Goal: Find contact information: Obtain details needed to contact an individual or organization

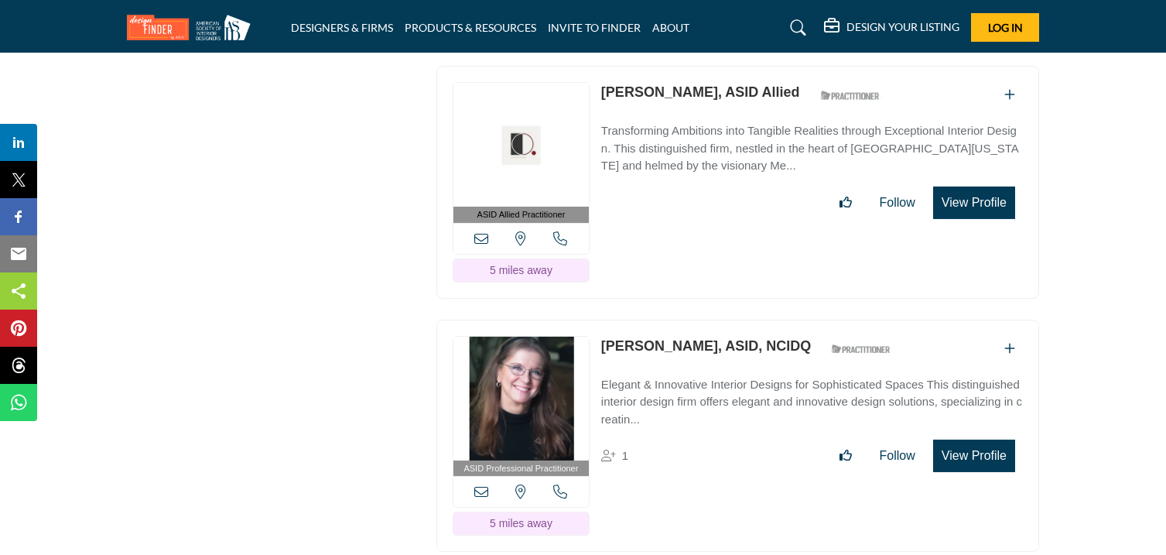
scroll to position [9617, 0]
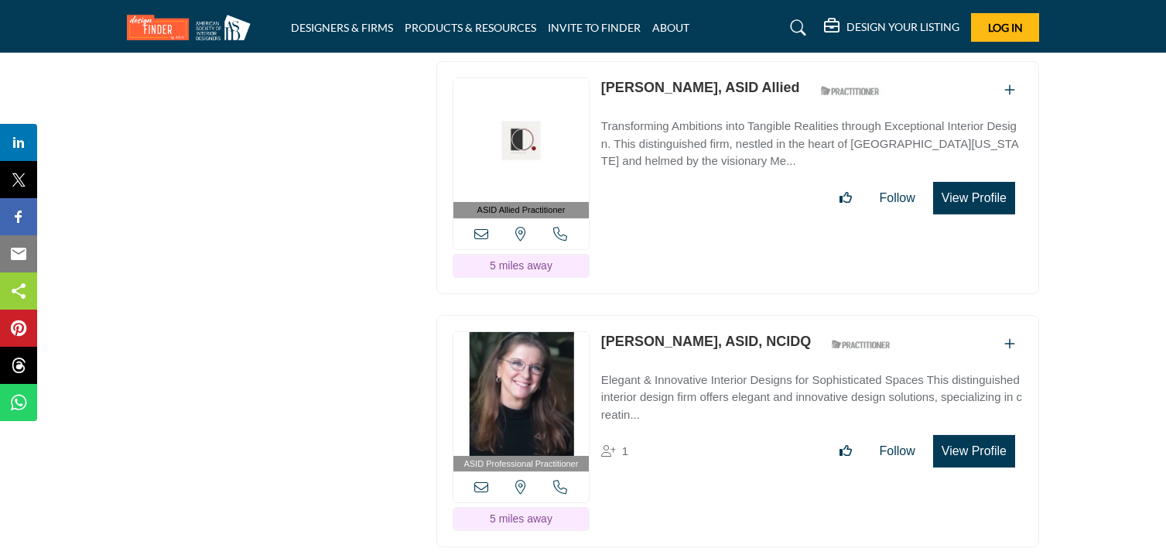
drag, startPoint x: 600, startPoint y: 108, endPoint x: 711, endPoint y: 119, distance: 112.0
click at [711, 119] on div "ASID Allied Practitioner ASID Allied Practitioners have successfully completed …" at bounding box center [737, 177] width 603 height 233
copy link "Mercedes Aguino"
drag, startPoint x: 598, startPoint y: 362, endPoint x: 678, endPoint y: 376, distance: 80.9
click at [678, 376] on div "ASID Professional Practitioner ASID Professional Practitioners have successfull…" at bounding box center [737, 431] width 603 height 233
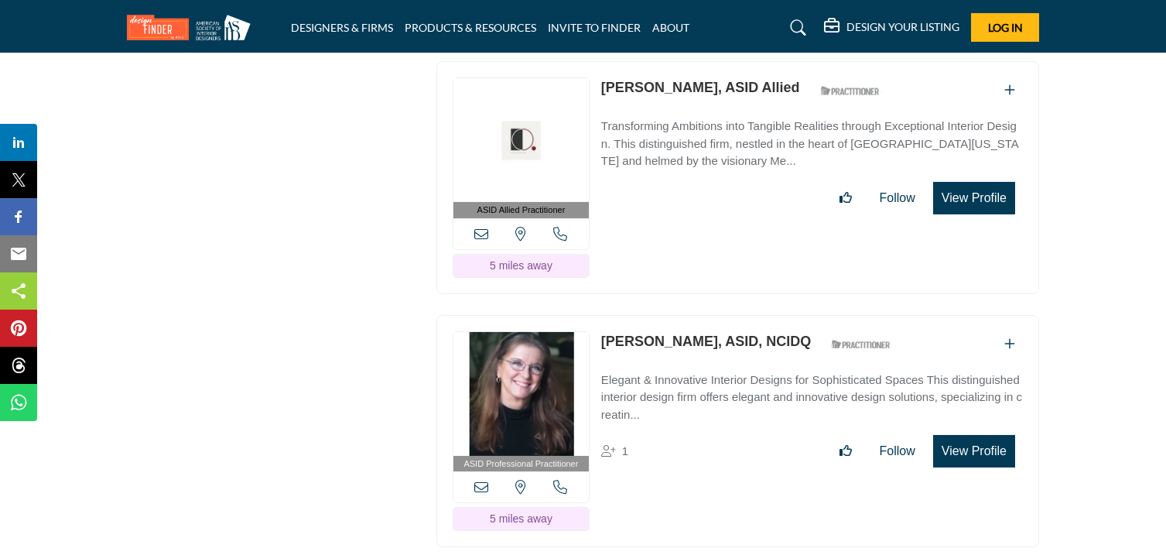
copy link "Kathy Kesler"
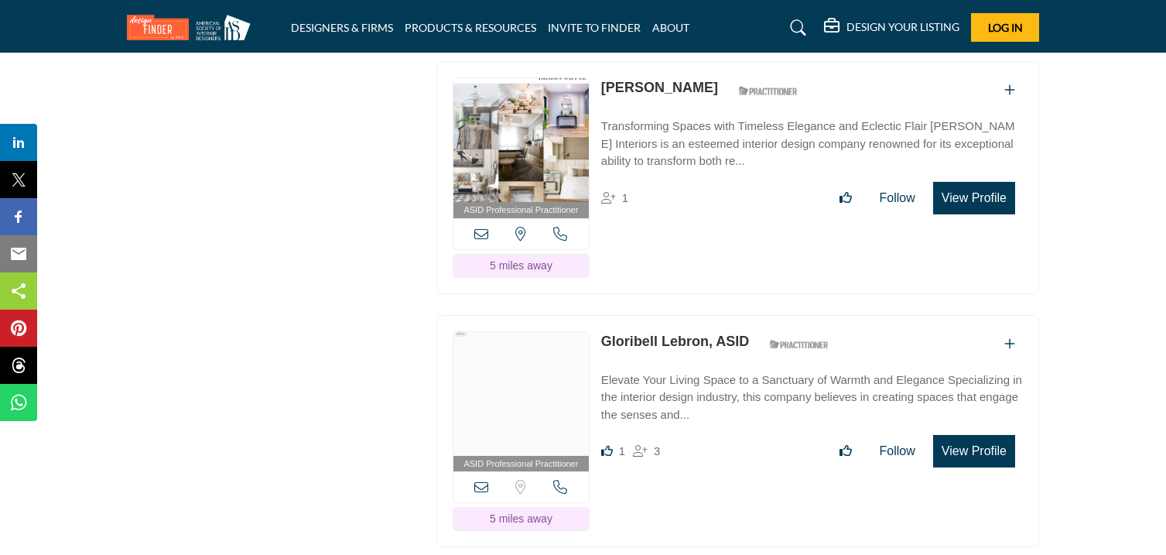
scroll to position [10125, 0]
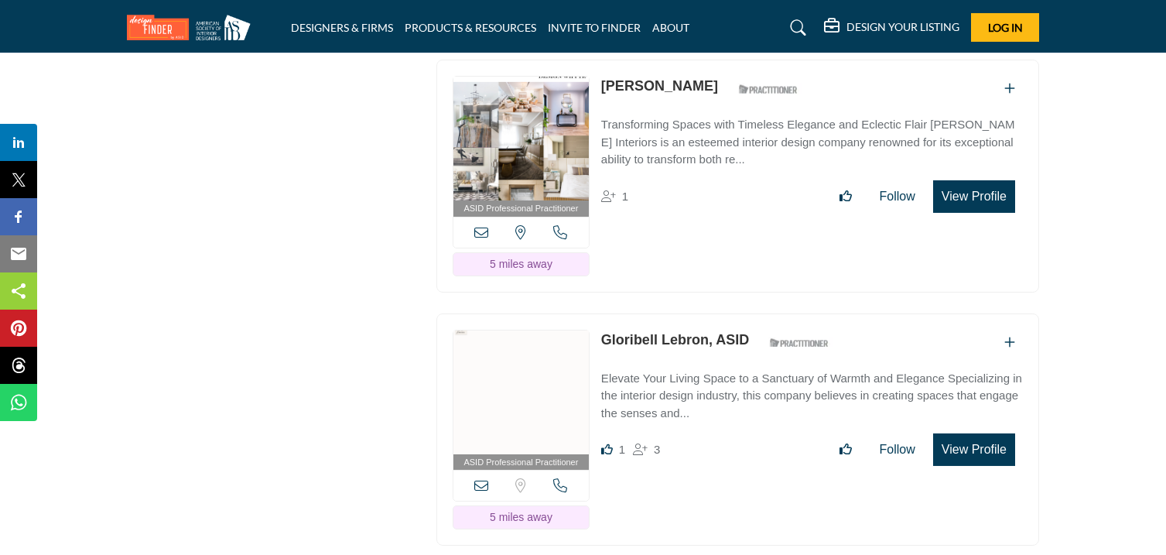
drag, startPoint x: 598, startPoint y: 107, endPoint x: 668, endPoint y: 120, distance: 71.6
click at [668, 120] on div "ASID Professional Practitioner ASID Professional Practitioners have successfull…" at bounding box center [737, 176] width 603 height 233
copy link "[PERSON_NAME]"
drag, startPoint x: 597, startPoint y: 361, endPoint x: 702, endPoint y: 384, distance: 106.8
click at [702, 384] on div "ASID Professional Practitioner ASID Professional Practitioners have successfull…" at bounding box center [737, 429] width 603 height 233
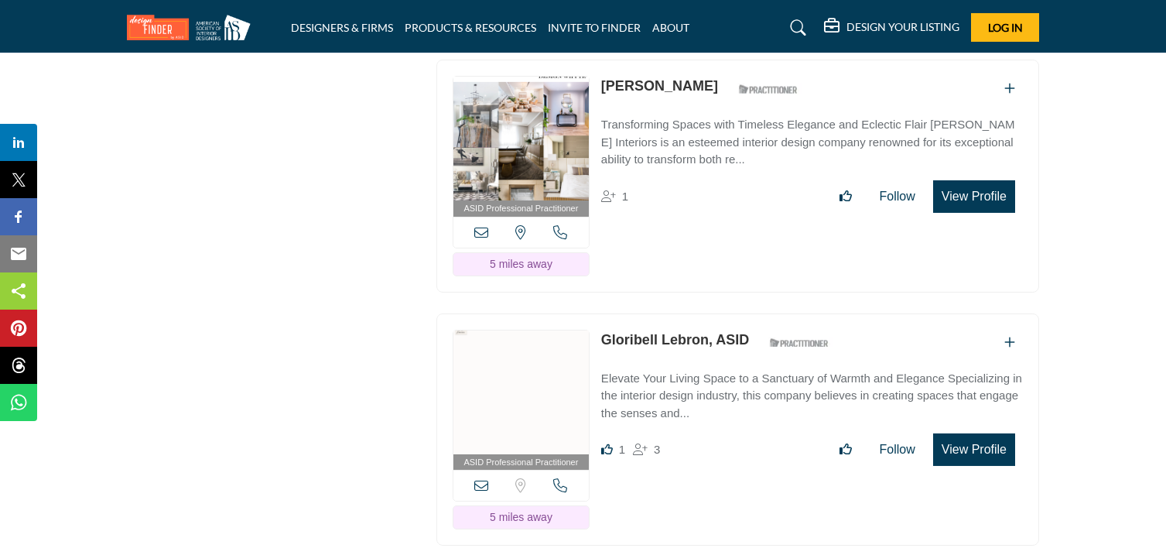
copy link "Gloribell Lebron"
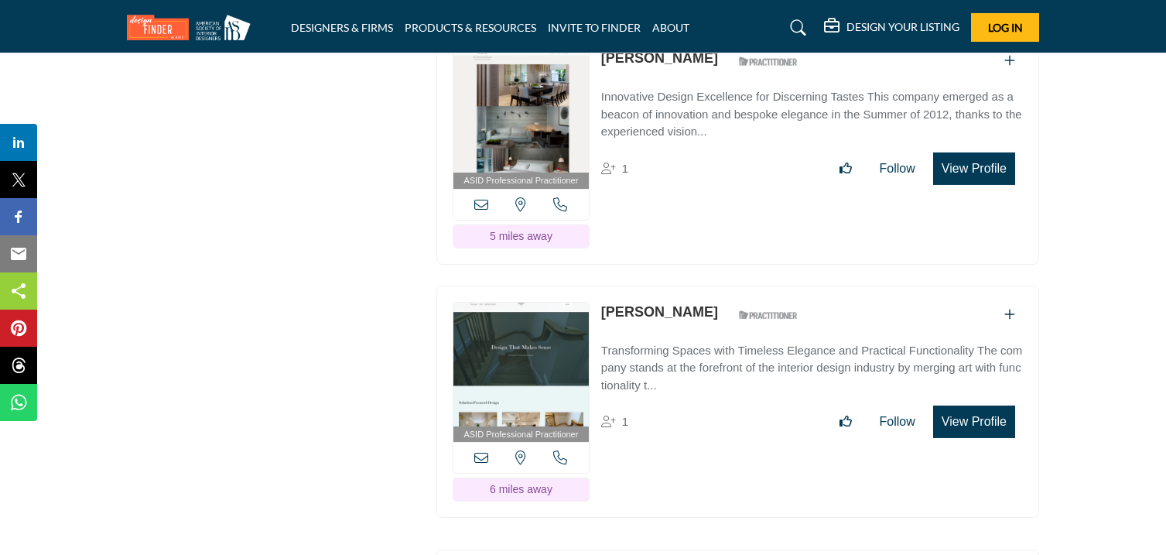
scroll to position [10660, 0]
drag, startPoint x: 600, startPoint y: 81, endPoint x: 675, endPoint y: 93, distance: 75.9
click at [675, 65] on link "[PERSON_NAME]" at bounding box center [659, 57] width 117 height 15
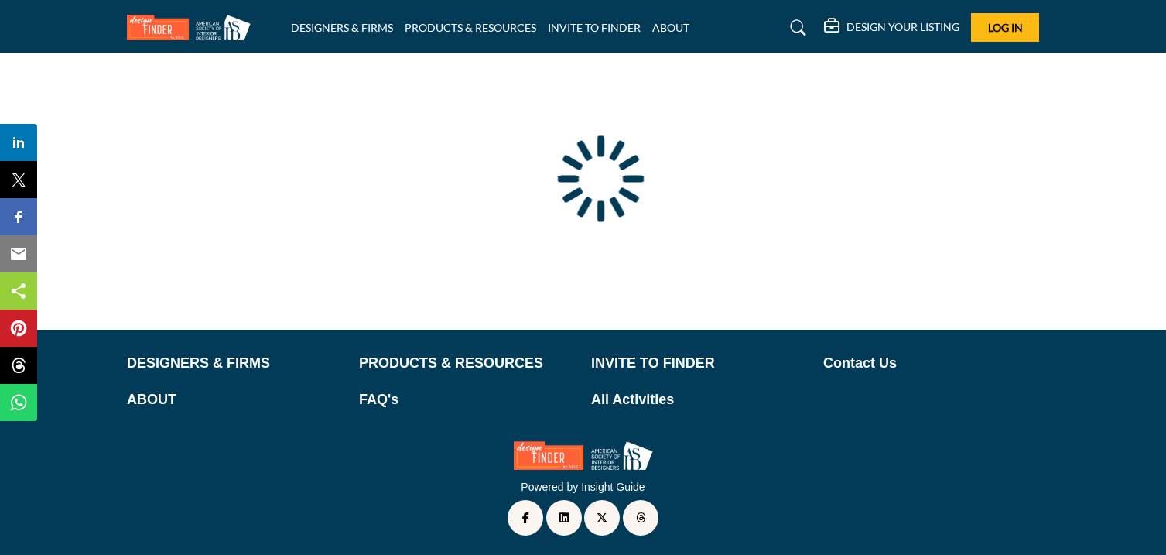
type input "**********"
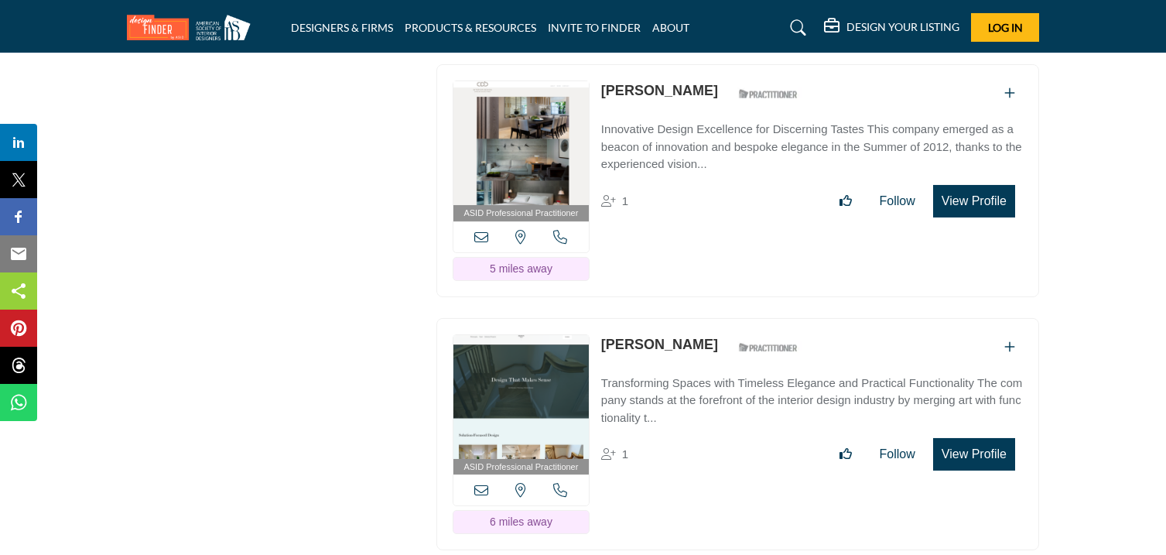
scroll to position [10631, 0]
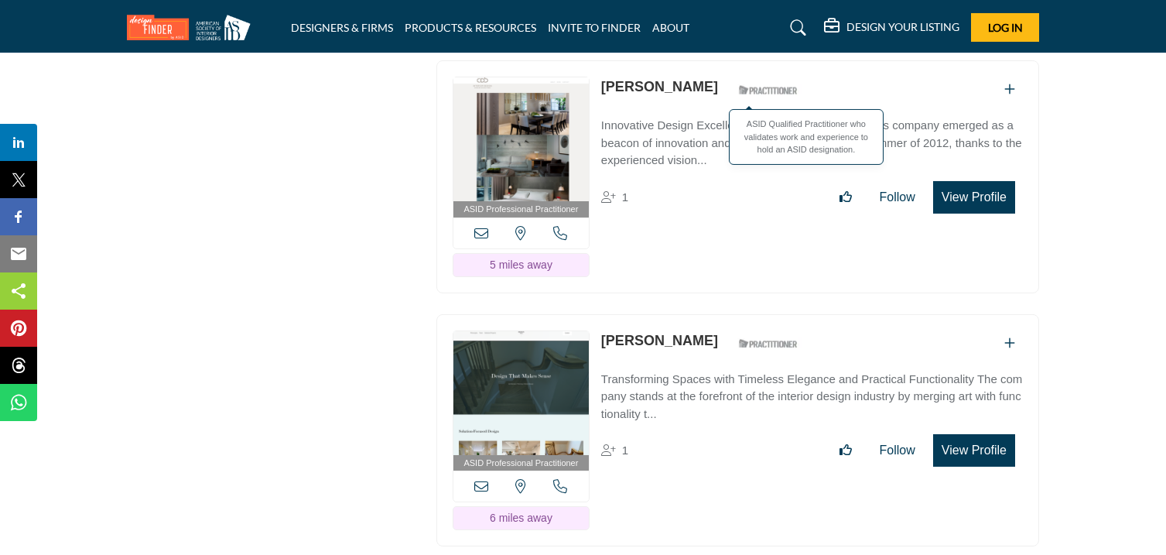
drag, startPoint x: 599, startPoint y: 111, endPoint x: 698, endPoint y: 130, distance: 100.9
click at [698, 130] on div "ASID Professional Practitioner ASID Professional Practitioners have successfull…" at bounding box center [737, 176] width 603 height 233
copy div "[PERSON_NAME]"
drag, startPoint x: 602, startPoint y: 361, endPoint x: 733, endPoint y: 378, distance: 131.9
click at [733, 378] on div "ASID Professional Practitioner ASID Professional Practitioners have successfull…" at bounding box center [737, 430] width 603 height 233
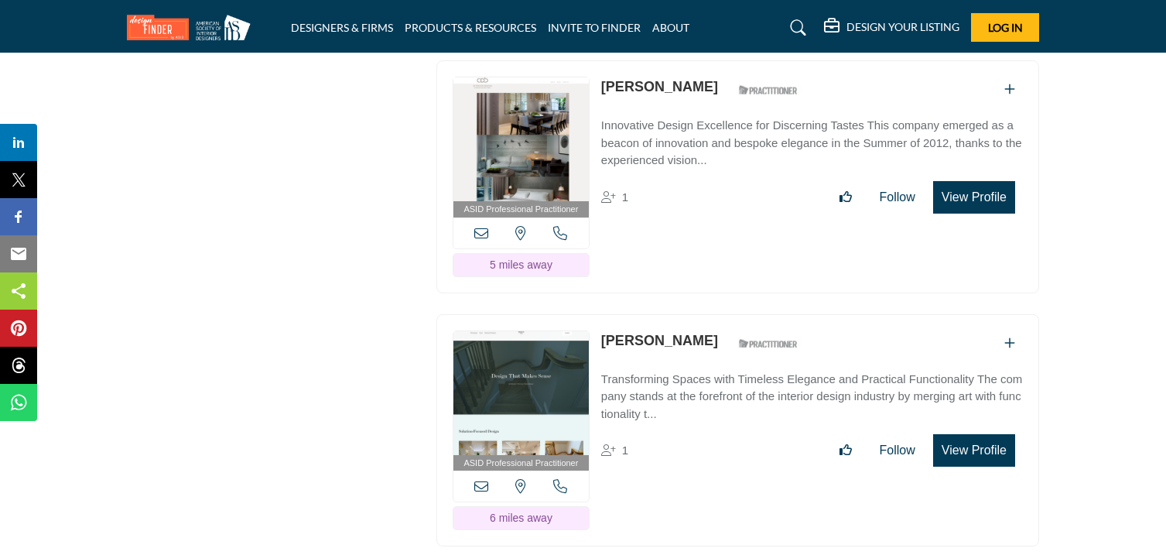
copy div "[PERSON_NAME]"
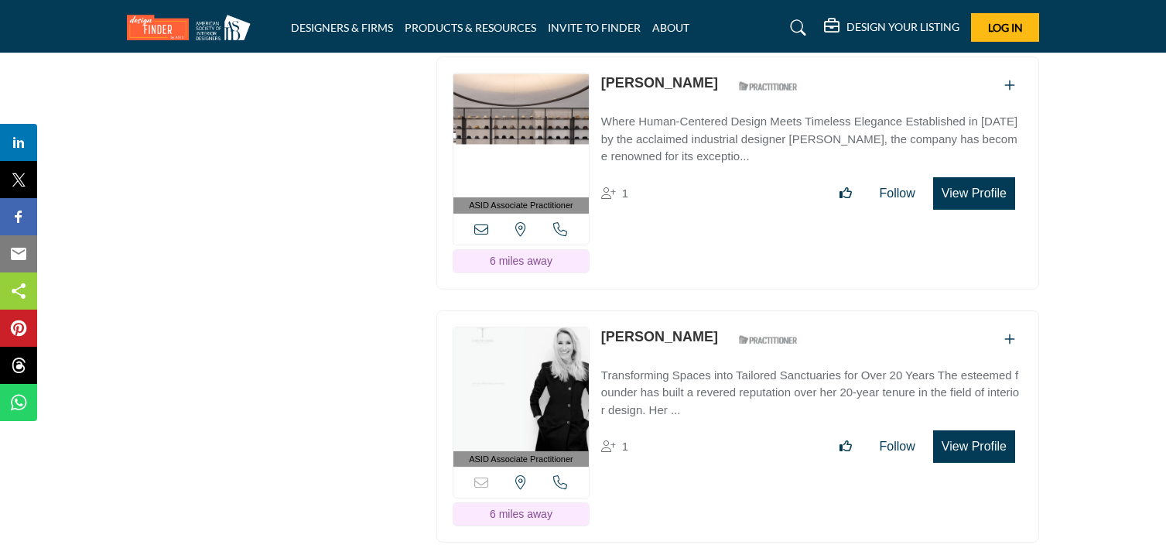
scroll to position [11154, 0]
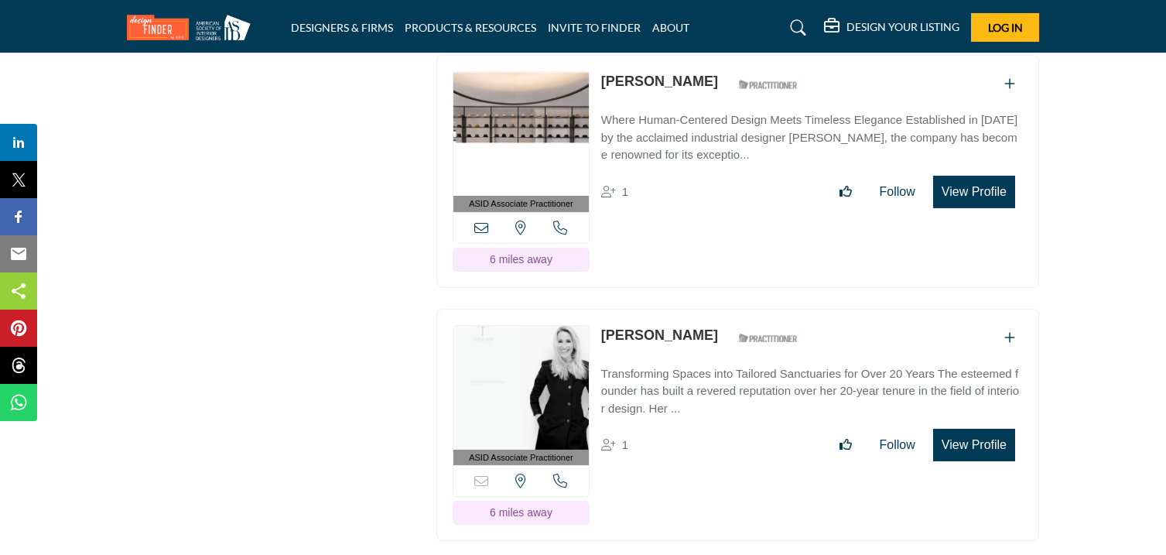
drag, startPoint x: 600, startPoint y: 103, endPoint x: 709, endPoint y: 123, distance: 110.9
click at [709, 123] on div "ASID Associate Practitioner ASID Associate Practitioners have a degree in any m…" at bounding box center [737, 171] width 603 height 233
copy div "[PERSON_NAME]"
drag, startPoint x: 603, startPoint y: 360, endPoint x: 697, endPoint y: 377, distance: 95.9
click at [697, 377] on div "ASID Associate Practitioner ASID Associate Practitioners have a degree in any m…" at bounding box center [737, 425] width 603 height 233
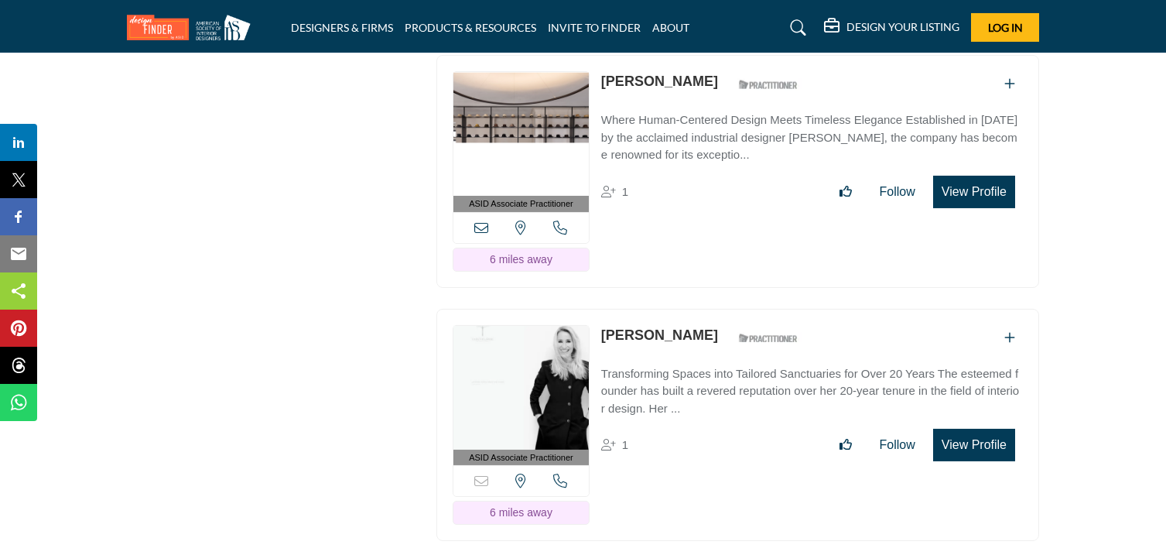
copy div "[PERSON_NAME]"
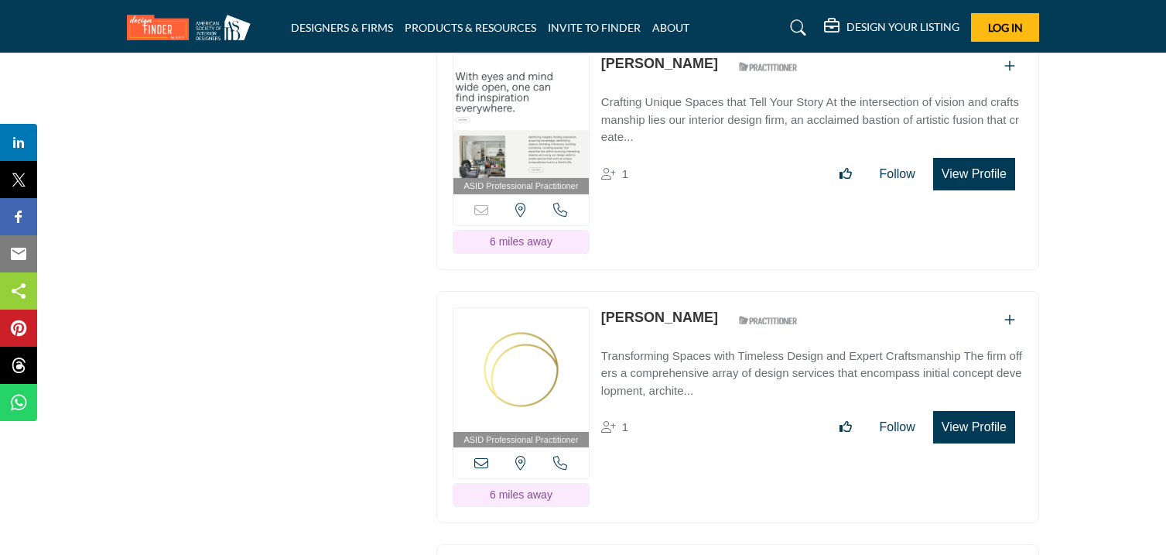
scroll to position [11685, 0]
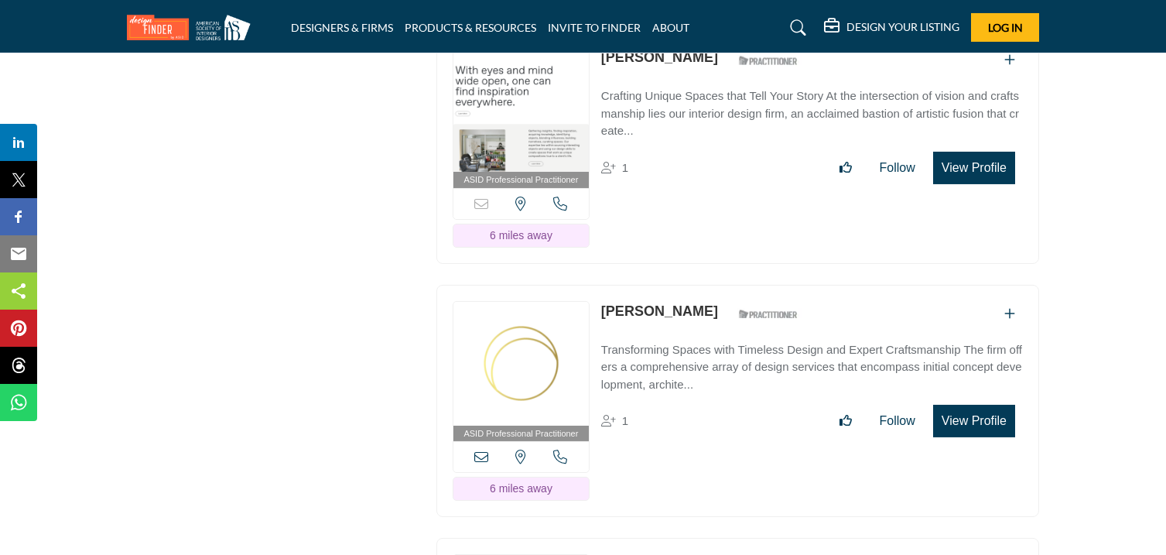
drag, startPoint x: 603, startPoint y: 83, endPoint x: 692, endPoint y: 94, distance: 90.5
click at [692, 94] on div "ASID Professional Practitioner ASID Professional Practitioners have successfull…" at bounding box center [737, 147] width 603 height 233
copy link "[PERSON_NAME]"
drag, startPoint x: 597, startPoint y: 333, endPoint x: 708, endPoint y: 347, distance: 111.5
click at [708, 347] on div "ASID Professional Practitioner ASID Professional Practitioners have successfull…" at bounding box center [737, 401] width 603 height 233
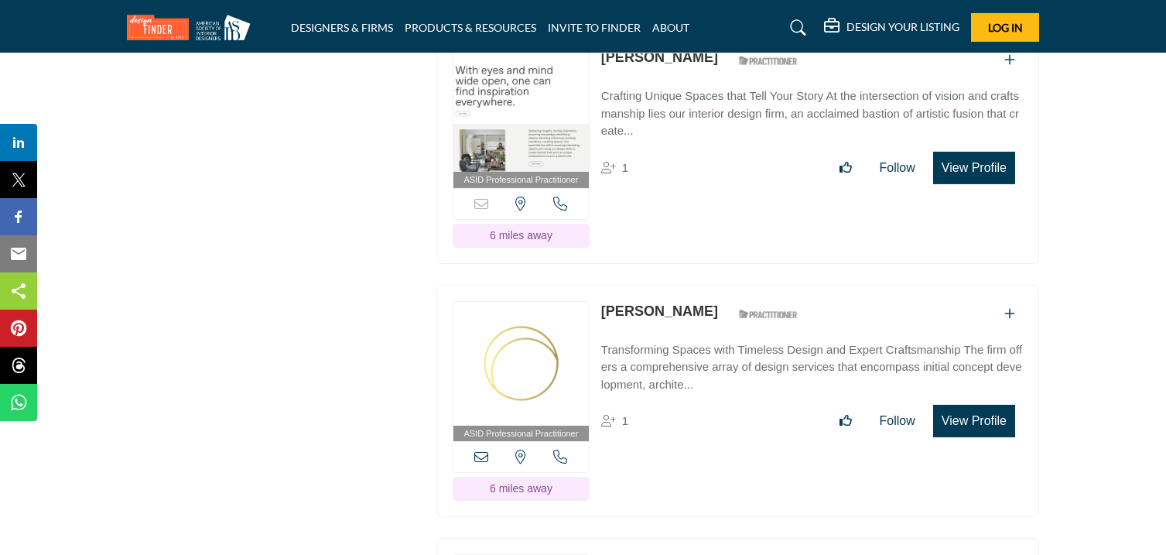
copy link "[PERSON_NAME]"
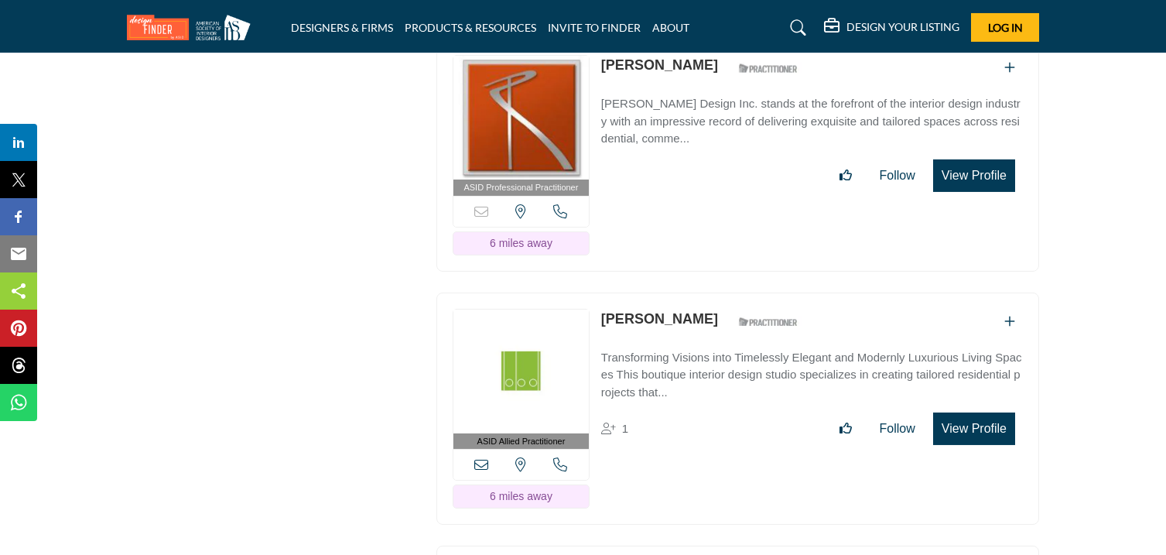
scroll to position [12184, 0]
drag, startPoint x: 594, startPoint y: 91, endPoint x: 631, endPoint y: 95, distance: 36.7
click at [631, 95] on div "ASID Professional Practitioner ASID Professional Practitioners have successfull…" at bounding box center [737, 154] width 603 height 233
drag, startPoint x: 598, startPoint y: 96, endPoint x: 700, endPoint y: 104, distance: 102.4
click at [700, 104] on div "ASID Professional Practitioner ASID Professional Practitioners have successfull…" at bounding box center [737, 154] width 603 height 233
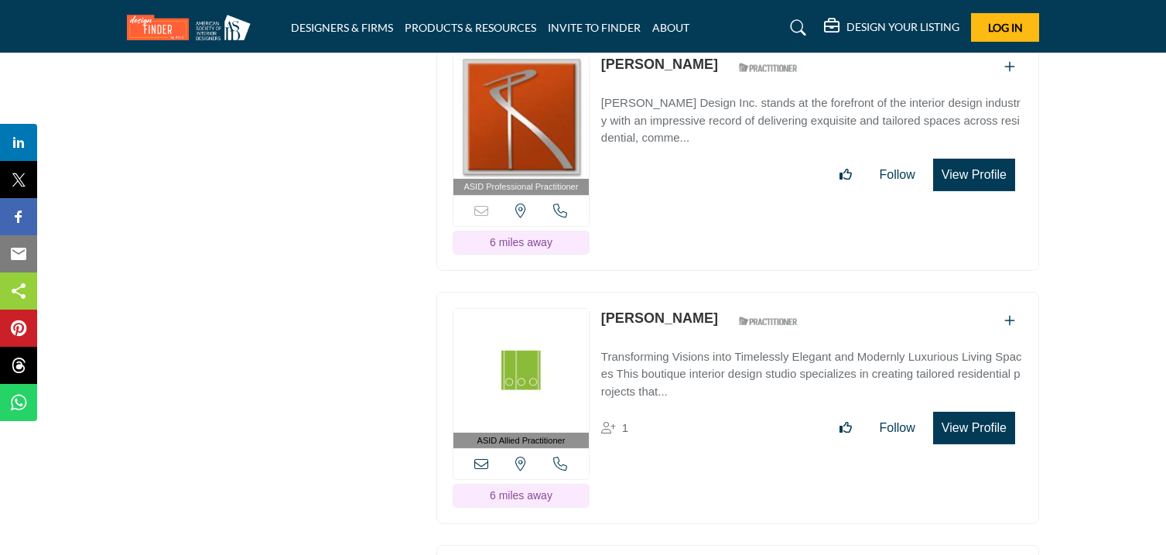
copy link "[PERSON_NAME]"
drag, startPoint x: 600, startPoint y: 347, endPoint x: 716, endPoint y: 354, distance: 115.5
click at [716, 335] on div "[PERSON_NAME] ASID Qualified Practitioner who validates work and experience to …" at bounding box center [703, 321] width 205 height 27
copy div "[PERSON_NAME]"
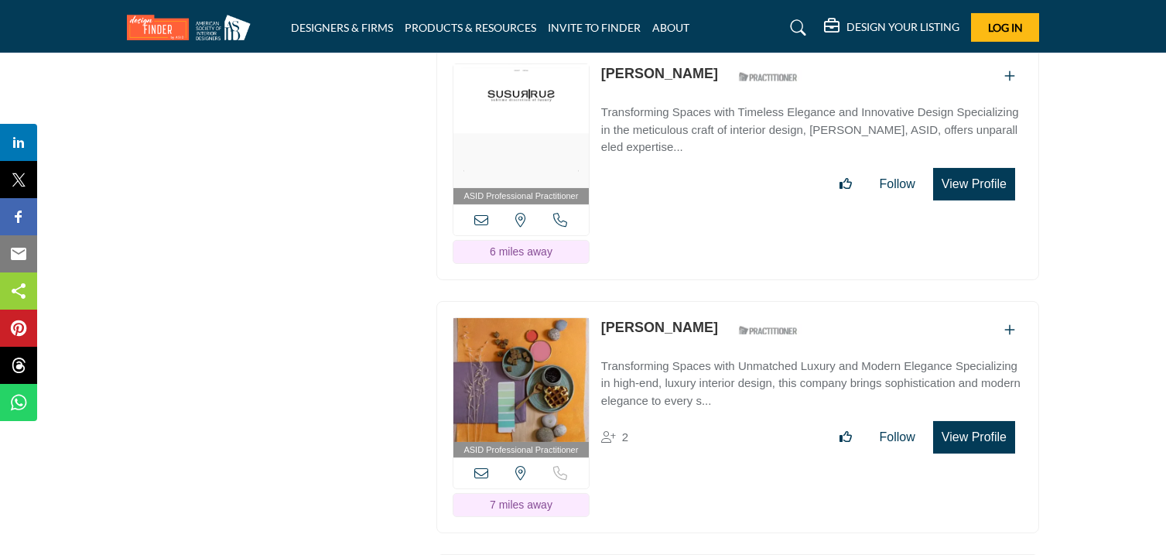
scroll to position [12683, 0]
drag, startPoint x: 599, startPoint y: 99, endPoint x: 726, endPoint y: 110, distance: 128.1
click at [726, 110] on div "ASID Professional Practitioner ASID Professional Practitioners have successfull…" at bounding box center [737, 162] width 603 height 233
copy link "[PERSON_NAME]"
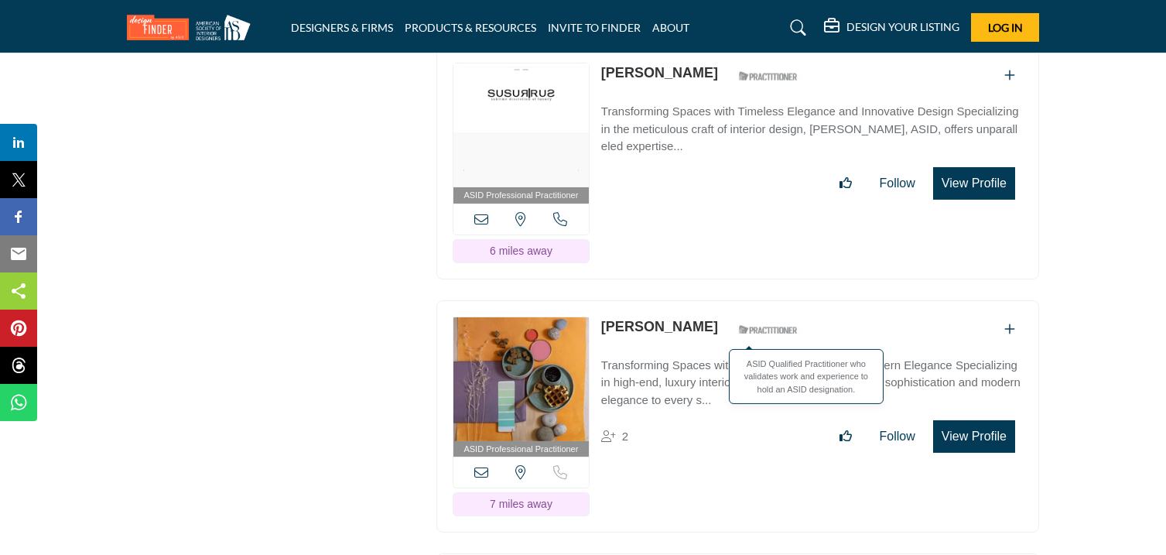
drag, startPoint x: 600, startPoint y: 357, endPoint x: 712, endPoint y: 371, distance: 112.4
click at [712, 344] on div "[PERSON_NAME] ASID Qualified Practitioner who validates work and experience to …" at bounding box center [703, 329] width 205 height 27
copy div "[PERSON_NAME]"
